Goal: Information Seeking & Learning: Check status

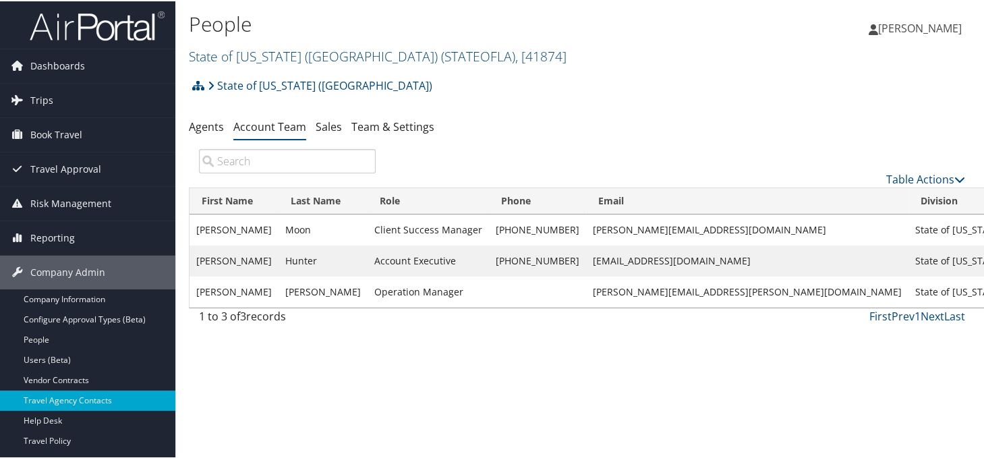
click at [250, 65] on div "People State of Louisiana (SOLA) ( STATEOFLA ) , [ 41874 ] Sovos Compliance, LL…" at bounding box center [451, 39] width 524 height 64
drag, startPoint x: 267, startPoint y: 56, endPoint x: 278, endPoint y: 55, distance: 10.9
click at [268, 55] on link "State of Louisiana (SOLA) ( STATEOFLA ) , [ 41874 ]" at bounding box center [378, 55] width 378 height 18
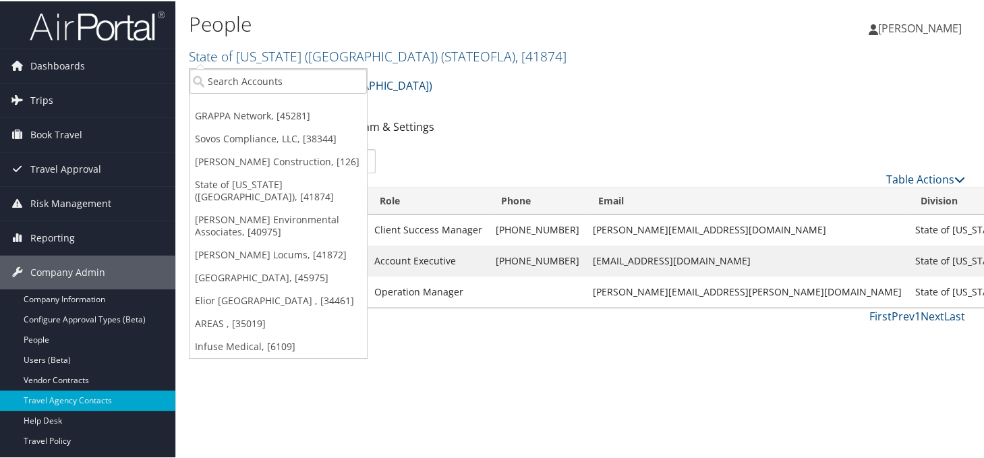
drag, startPoint x: 213, startPoint y: 134, endPoint x: 327, endPoint y: 138, distance: 114.1
click at [215, 134] on link "Sovos Compliance, LLC, [38344]" at bounding box center [278, 137] width 177 height 23
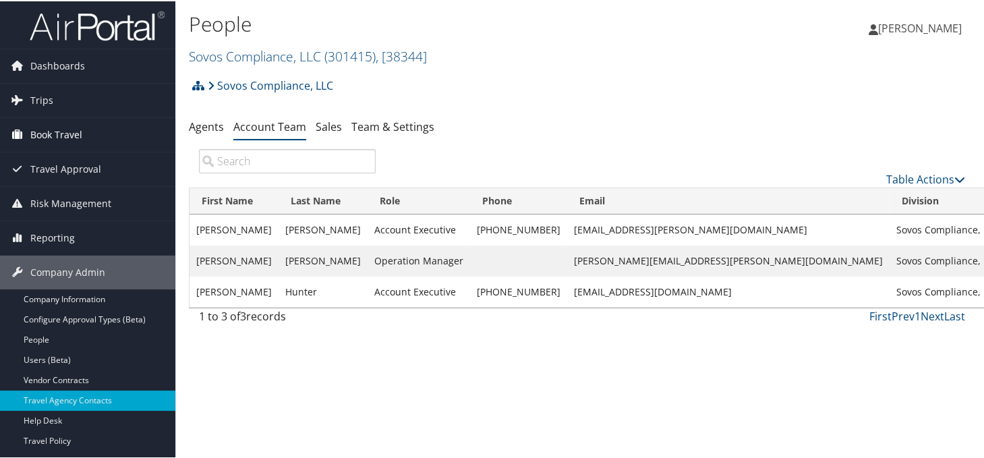
click at [55, 136] on span "Book Travel" at bounding box center [56, 134] width 52 height 34
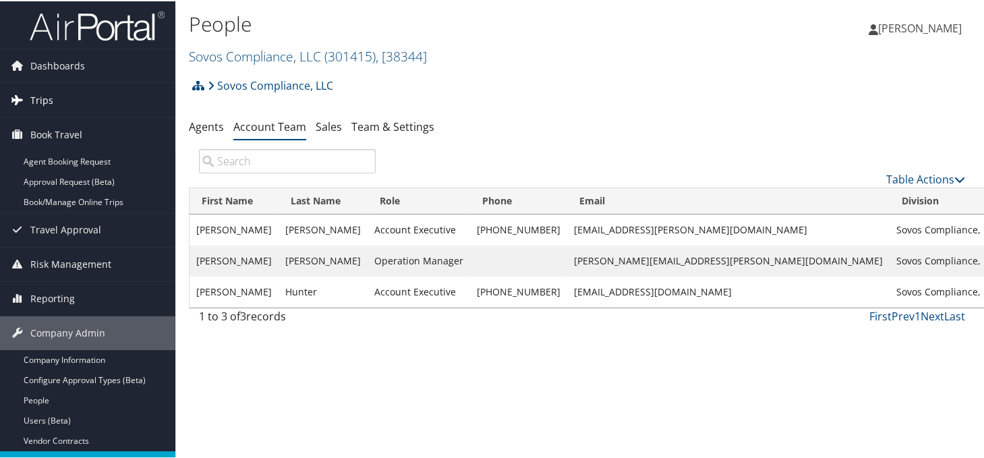
click at [52, 90] on link "Trips" at bounding box center [87, 99] width 175 height 34
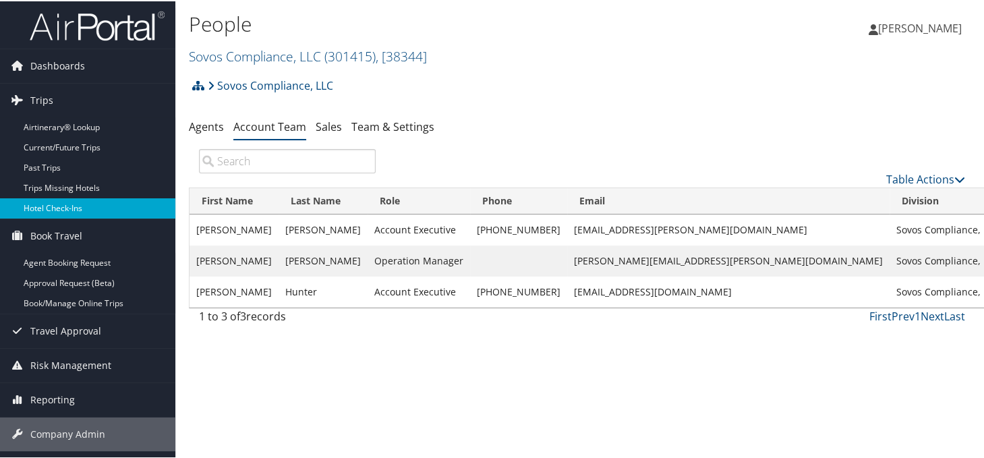
click at [55, 210] on link "Hotel Check-ins" at bounding box center [87, 207] width 175 height 20
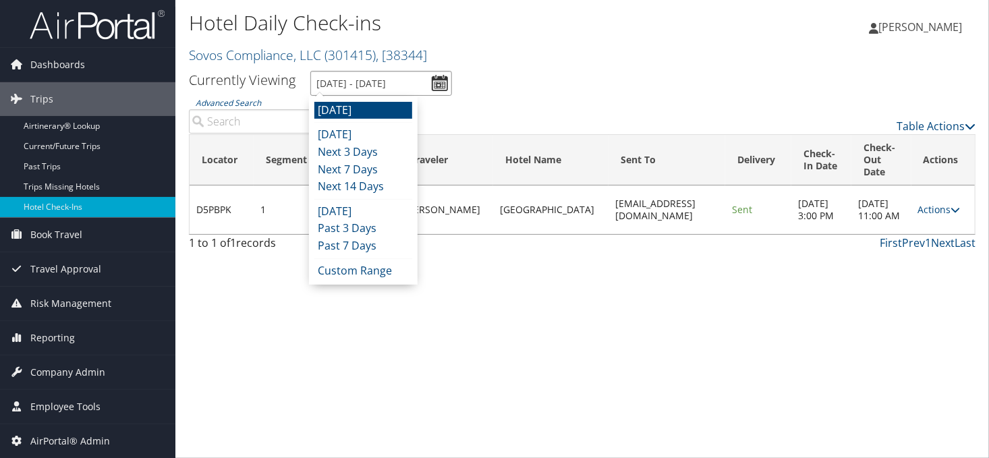
click at [434, 82] on input "9/4/2025 - 9/4/2025" at bounding box center [381, 83] width 142 height 25
click at [350, 183] on li "Next 14 Days" at bounding box center [363, 187] width 98 height 18
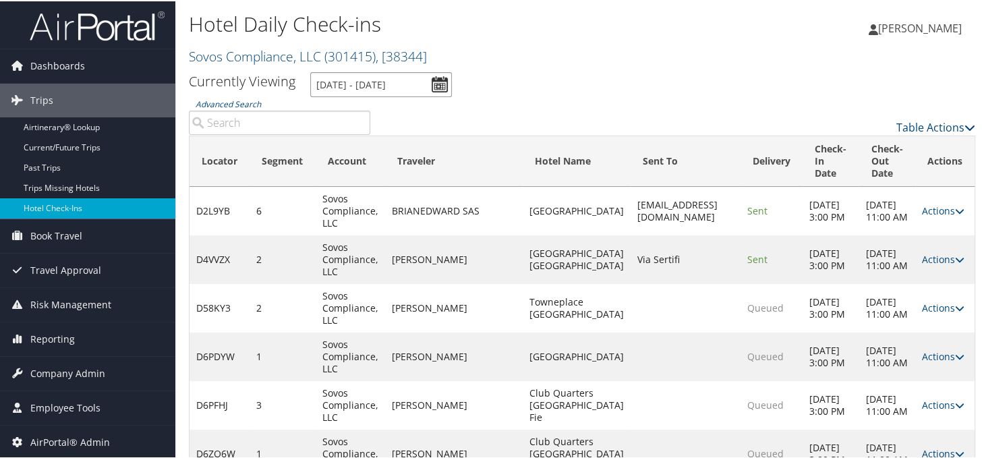
click at [442, 86] on input "9/3/2025 - 9/17/2025" at bounding box center [381, 83] width 142 height 25
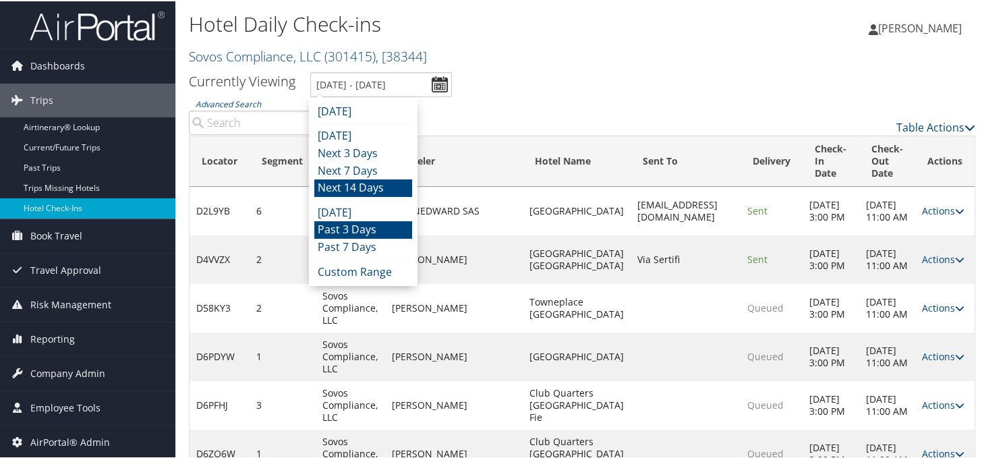
click at [350, 224] on li "Past 3 Days" at bounding box center [363, 229] width 98 height 18
type input "[DATE] - [DATE]"
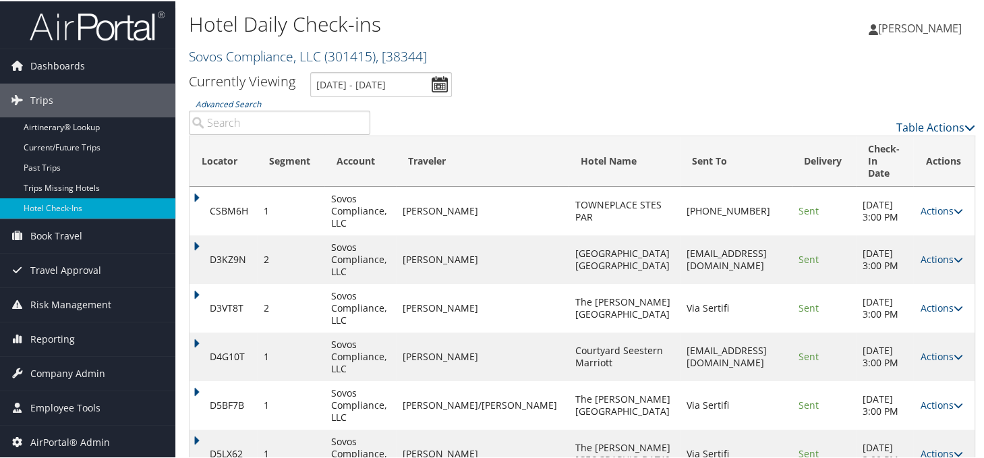
click at [239, 57] on link "Sovos Compliance, LLC ( 301415 ) , [ 38344 ]" at bounding box center [308, 55] width 238 height 18
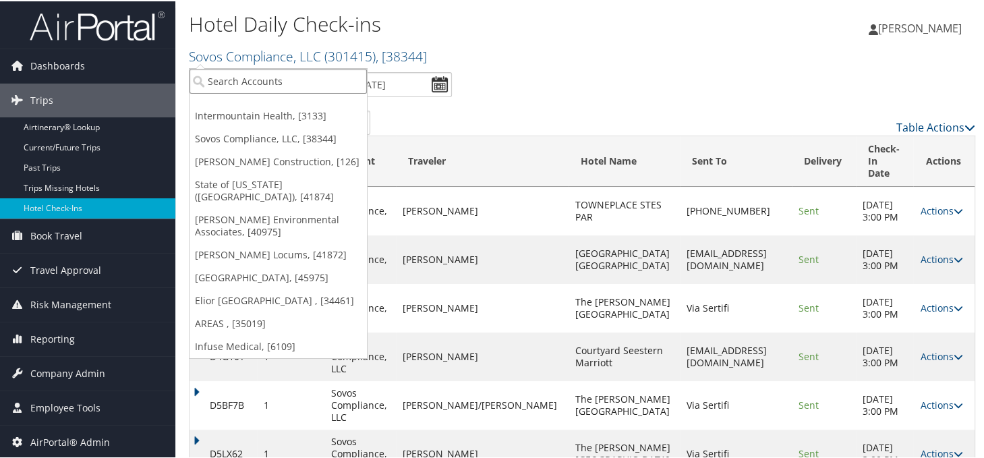
click at [235, 76] on input "search" at bounding box center [278, 79] width 177 height 25
type input "bhate"
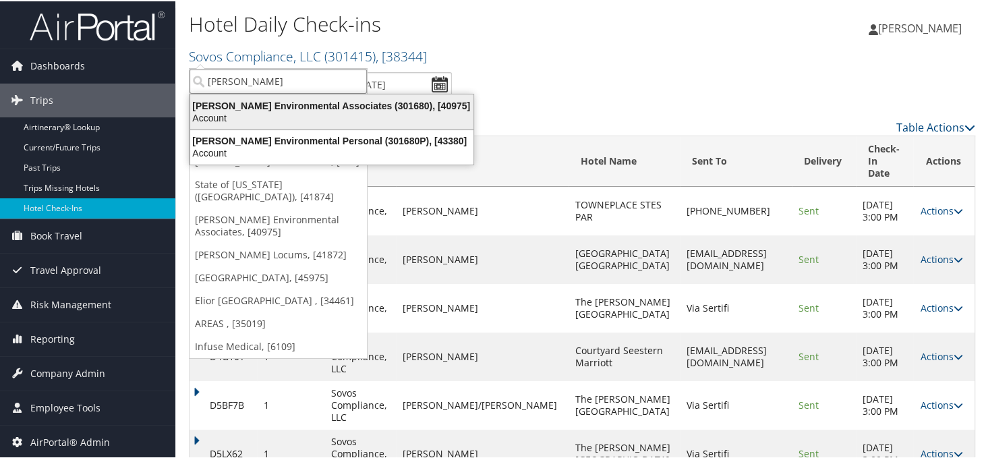
click at [273, 115] on div "Account" at bounding box center [332, 117] width 300 height 12
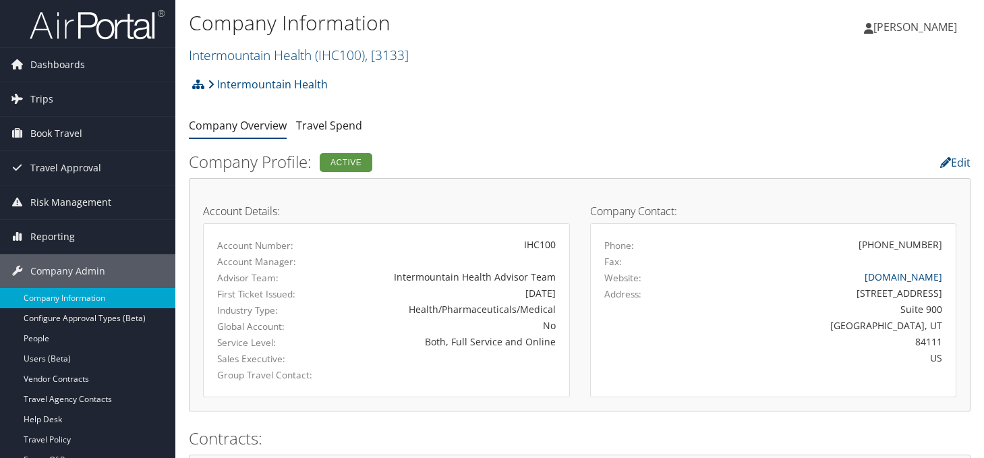
scroll to position [1191, 0]
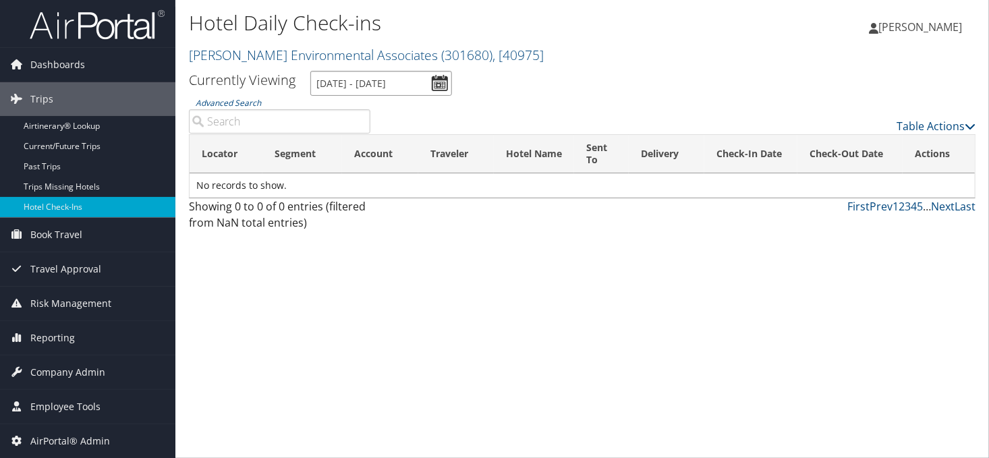
click at [439, 84] on input "[DATE] - [DATE]" at bounding box center [381, 83] width 142 height 25
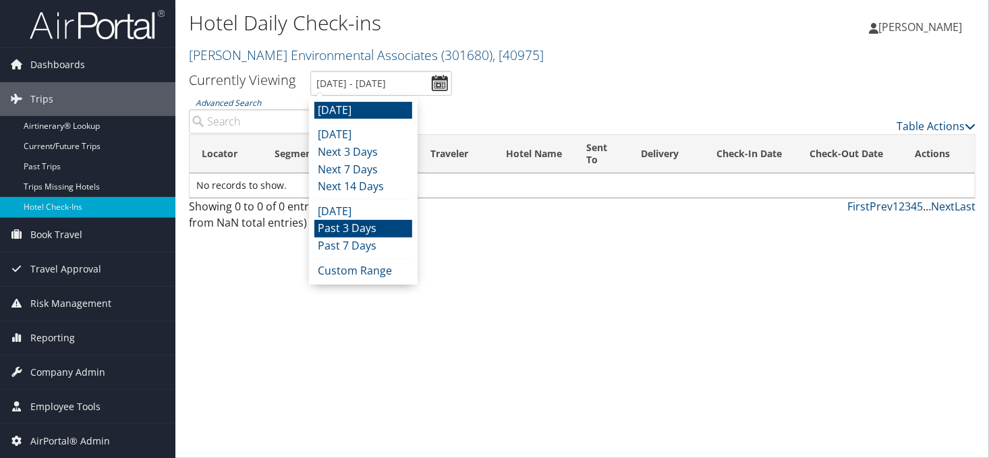
click at [341, 224] on li "Past 3 Days" at bounding box center [363, 229] width 98 height 18
type input "[DATE] - [DATE]"
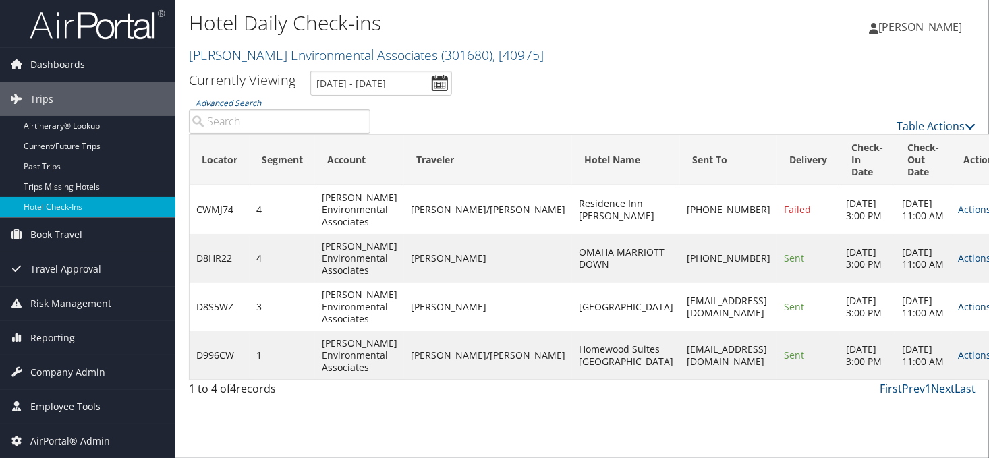
click at [958, 313] on link "Actions" at bounding box center [979, 306] width 42 height 13
click at [888, 355] on link "Logs" at bounding box center [904, 354] width 115 height 23
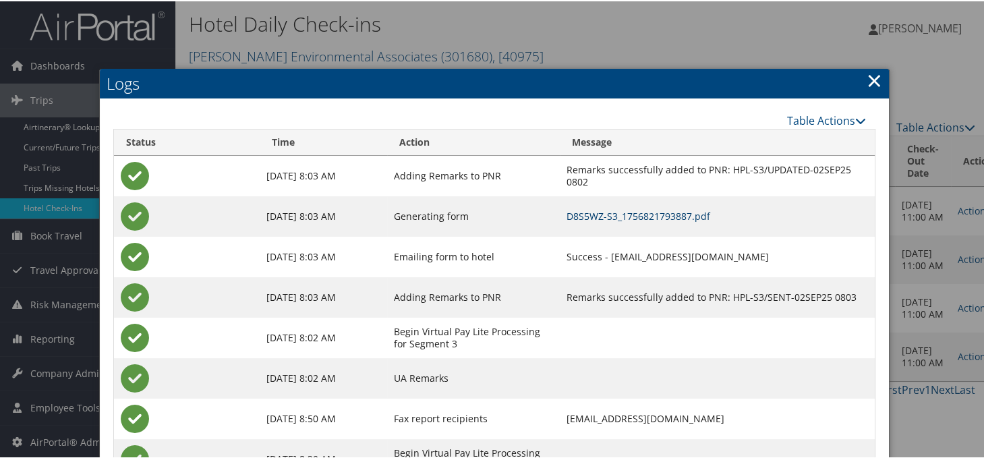
drag, startPoint x: 567, startPoint y: 224, endPoint x: 555, endPoint y: 217, distance: 14.5
click at [567, 224] on td "D8S5WZ-S3_1756821793887.pdf" at bounding box center [717, 215] width 315 height 40
click at [567, 216] on link "D8S5WZ-S3_1756821793887.pdf" at bounding box center [639, 214] width 144 height 13
